Goal: Subscribe to service/newsletter

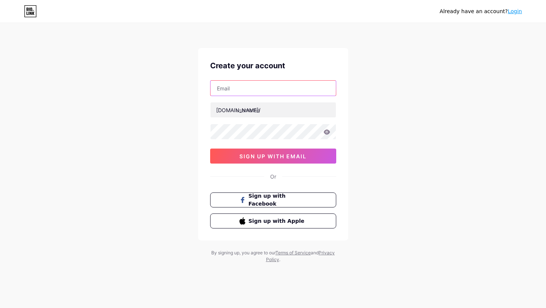
click at [270, 87] on input "text" at bounding box center [272, 88] width 125 height 15
type input "[EMAIL_ADDRESS][DOMAIN_NAME]"
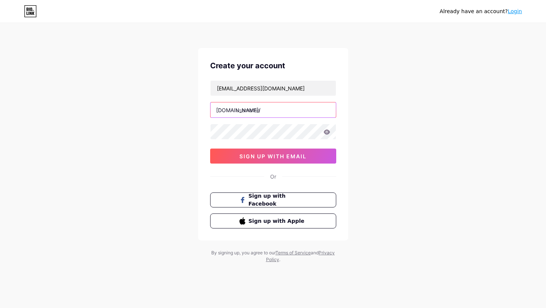
click at [276, 110] on input "text" at bounding box center [272, 109] width 125 height 15
paste input "eduvidtutoring"
type input "eduvidtutoring"
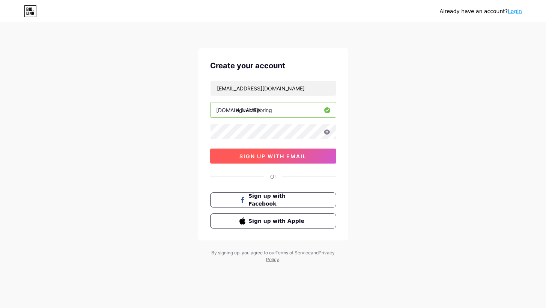
click at [276, 153] on span "sign up with email" at bounding box center [272, 156] width 67 height 6
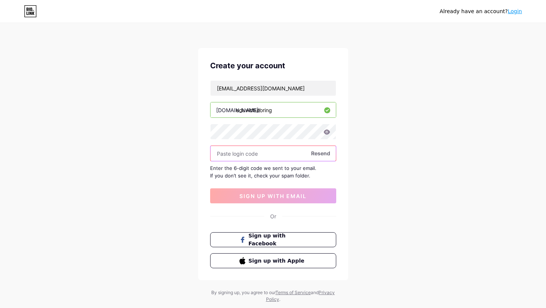
click at [267, 156] on input "text" at bounding box center [272, 153] width 125 height 15
click at [307, 155] on input "text" at bounding box center [272, 153] width 125 height 15
click at [270, 154] on input "text" at bounding box center [272, 153] width 125 height 15
paste input "319775"
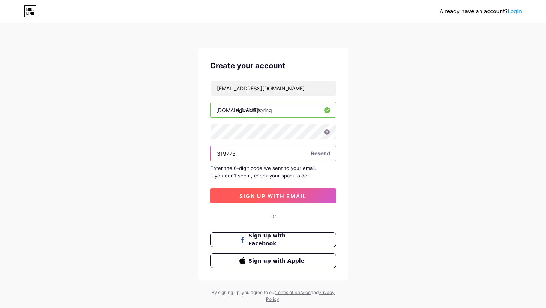
type input "319775"
click at [275, 195] on span "sign up with email" at bounding box center [272, 196] width 67 height 6
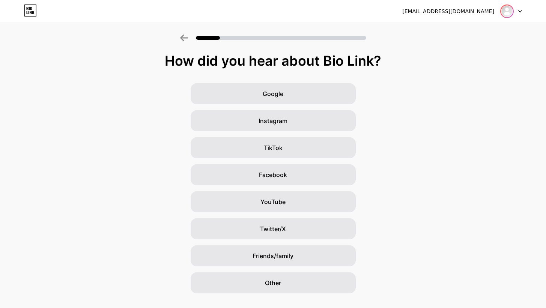
click at [508, 10] on img at bounding box center [507, 11] width 12 height 12
click at [516, 13] on div at bounding box center [511, 10] width 22 height 13
click at [521, 11] on icon at bounding box center [520, 11] width 4 height 3
click at [501, 11] on img at bounding box center [507, 11] width 12 height 12
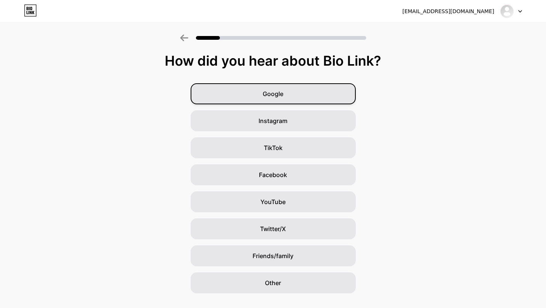
scroll to position [15, 0]
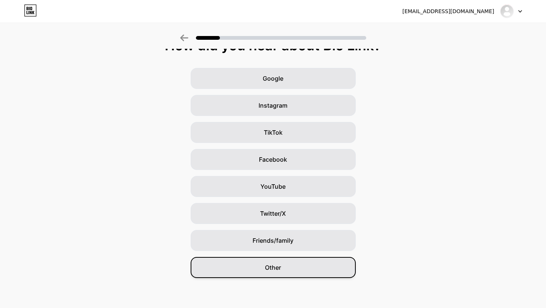
click at [277, 267] on span "Other" at bounding box center [273, 267] width 16 height 9
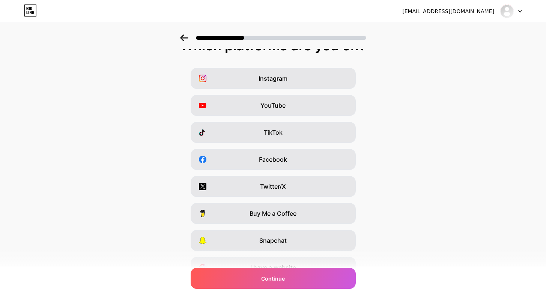
scroll to position [0, 0]
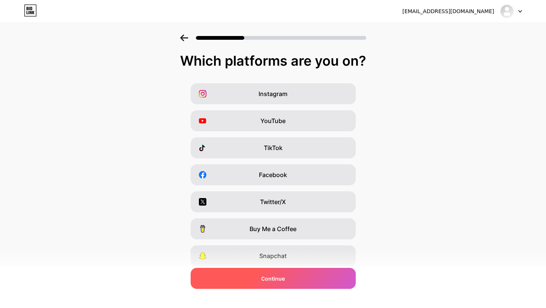
click at [262, 273] on div "Continue" at bounding box center [272, 278] width 165 height 21
click at [279, 277] on span "Continue" at bounding box center [273, 278] width 24 height 8
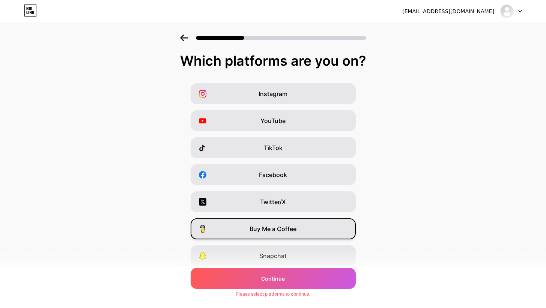
click at [295, 229] on span "Buy Me a Coffee" at bounding box center [272, 228] width 47 height 9
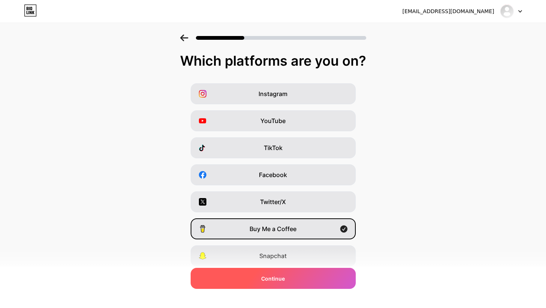
click at [288, 286] on div "Continue" at bounding box center [272, 278] width 165 height 21
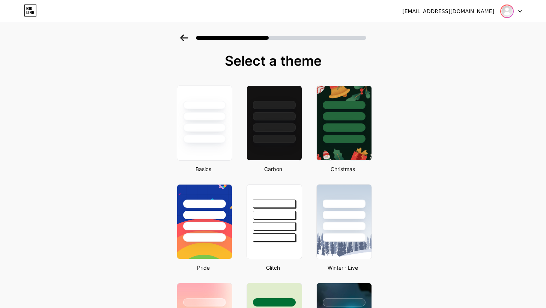
click at [507, 10] on img at bounding box center [507, 11] width 12 height 12
click at [518, 11] on icon at bounding box center [520, 11] width 4 height 3
click at [467, 11] on div "[EMAIL_ADDRESS][DOMAIN_NAME]" at bounding box center [448, 11] width 92 height 8
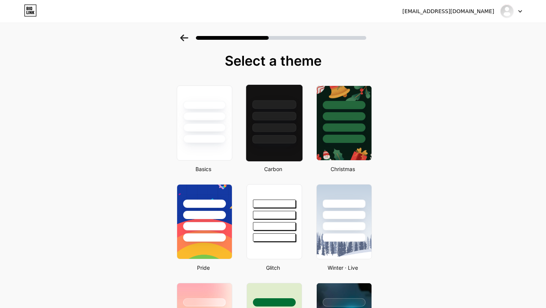
click at [280, 109] on div at bounding box center [274, 114] width 56 height 59
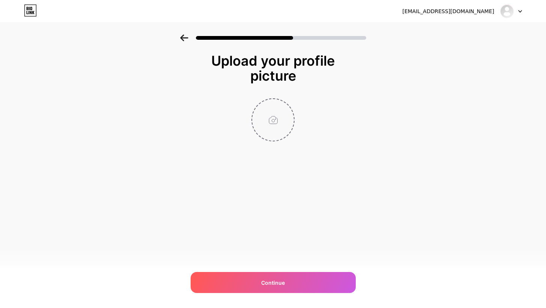
click at [274, 117] on input "file" at bounding box center [273, 120] width 42 height 42
type input "C:\fakepath\WhatsApp Image 2025-08-26 at 11.56.15 AM.jpeg"
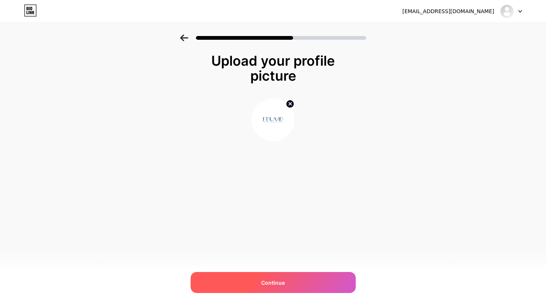
click at [265, 280] on span "Continue" at bounding box center [273, 283] width 24 height 8
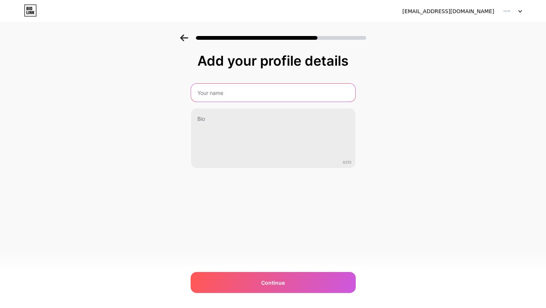
click at [270, 91] on input "text" at bounding box center [273, 93] width 164 height 18
type input "eduvid tutoring"
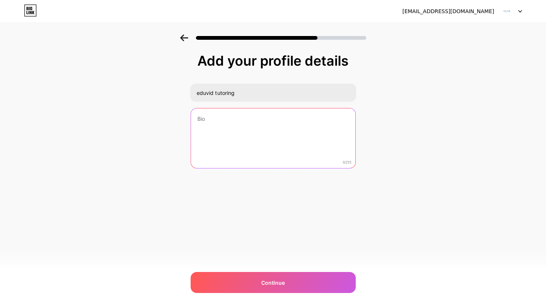
click at [242, 125] on textarea at bounding box center [273, 138] width 164 height 60
paste textarea "Eduvid is a trusted tutoring service in Australia, committed to helping student…"
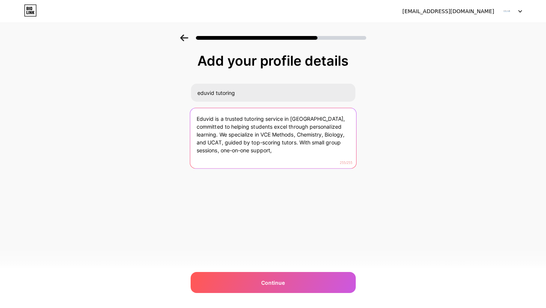
drag, startPoint x: 272, startPoint y: 142, endPoint x: 272, endPoint y: 156, distance: 13.1
click at [272, 156] on textarea "Eduvid is a trusted tutoring service in Australia, committed to helping student…" at bounding box center [273, 138] width 166 height 61
paste textarea "https://eduvid.com.au/"
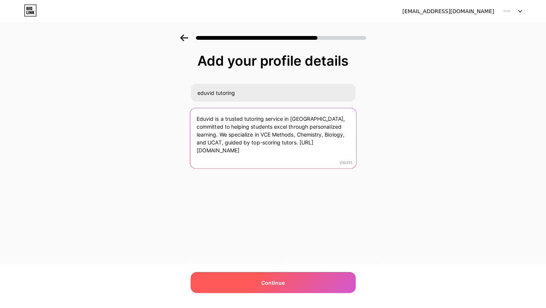
type textarea "Eduvid is a trusted tutoring service in Australia, committed to helping student…"
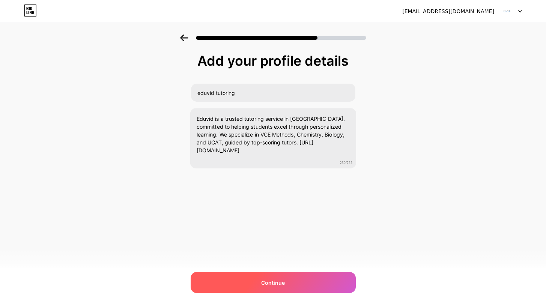
click at [272, 288] on div "Continue" at bounding box center [272, 282] width 165 height 21
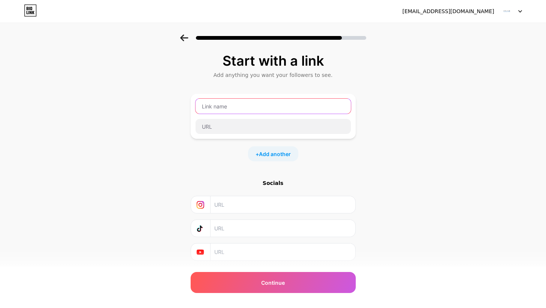
click at [274, 109] on input "text" at bounding box center [272, 106] width 155 height 15
paste input "https://eduvid.com.au/"
type input "https://eduvid.com.au/"
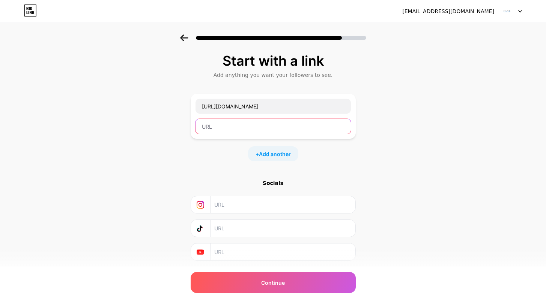
click at [238, 127] on input "text" at bounding box center [272, 126] width 155 height 15
paste input "https://eduvid.com.au/"
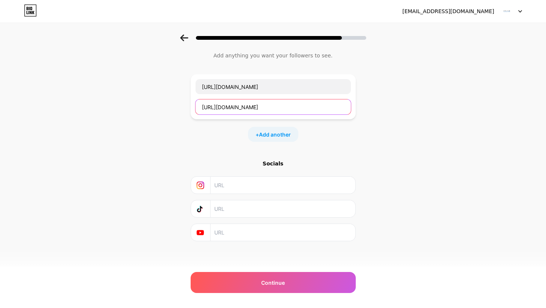
scroll to position [20, 0]
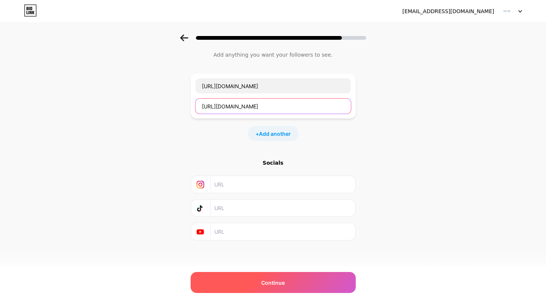
type input "https://eduvid.com.au/"
click at [262, 285] on span "Continue" at bounding box center [273, 283] width 24 height 8
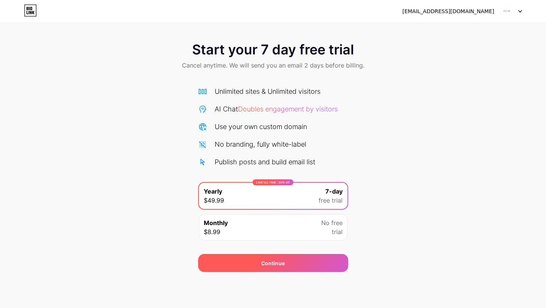
click at [309, 262] on div "Continue" at bounding box center [273, 263] width 150 height 18
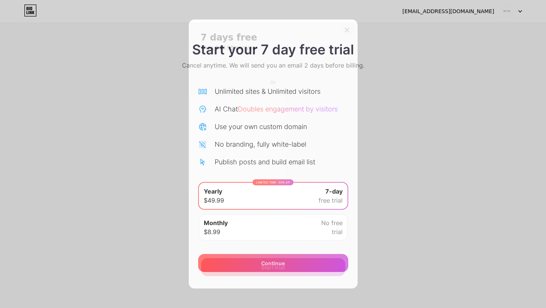
click at [345, 29] on icon at bounding box center [347, 30] width 6 height 6
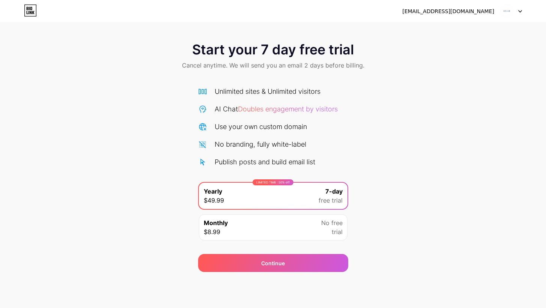
click at [509, 10] on img at bounding box center [506, 11] width 14 height 14
click at [520, 10] on icon at bounding box center [520, 11] width 4 height 3
click at [468, 12] on div "[EMAIL_ADDRESS][DOMAIN_NAME]" at bounding box center [448, 11] width 92 height 8
click at [293, 198] on div "LIMITED TIME : 50% off Yearly $49.99 7-day free trial" at bounding box center [273, 196] width 148 height 26
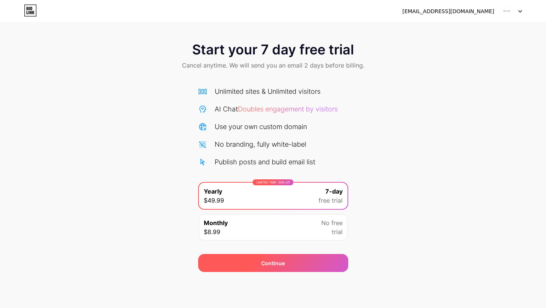
click at [275, 260] on div "Continue" at bounding box center [273, 263] width 24 height 8
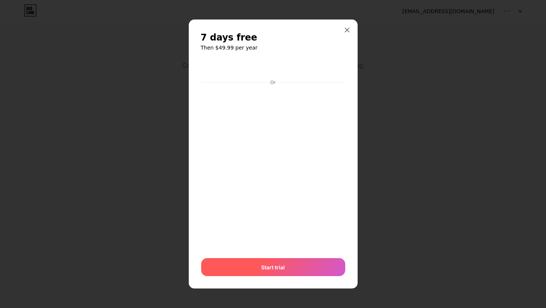
click at [275, 265] on span "Start trial" at bounding box center [273, 267] width 24 height 8
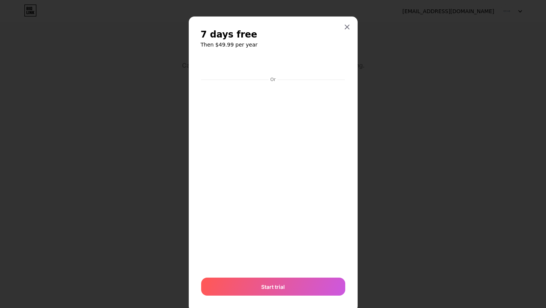
scroll to position [20, 0]
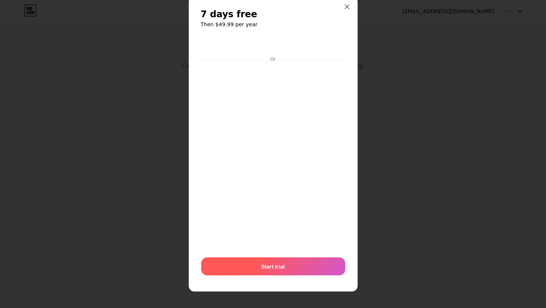
click at [310, 265] on div "Start trial" at bounding box center [273, 266] width 144 height 18
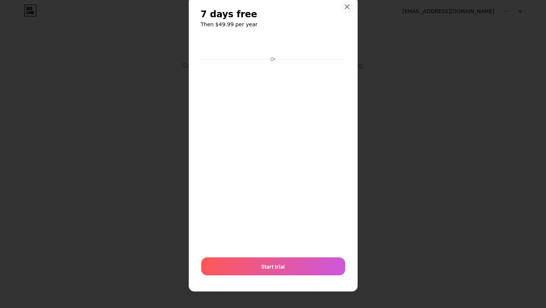
click at [348, 7] on icon at bounding box center [347, 7] width 4 height 4
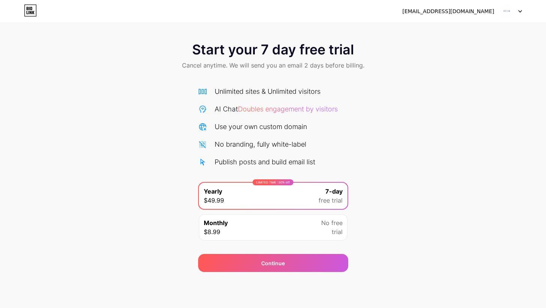
click at [453, 11] on div "[EMAIL_ADDRESS][DOMAIN_NAME]" at bounding box center [448, 11] width 92 height 8
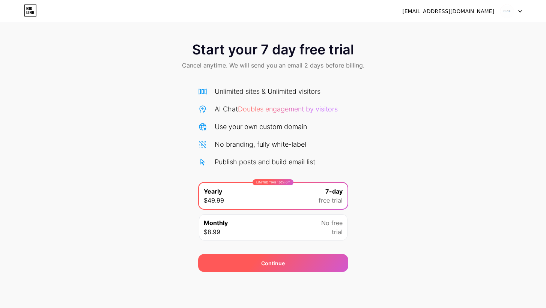
click at [274, 261] on div "Continue" at bounding box center [273, 263] width 24 height 8
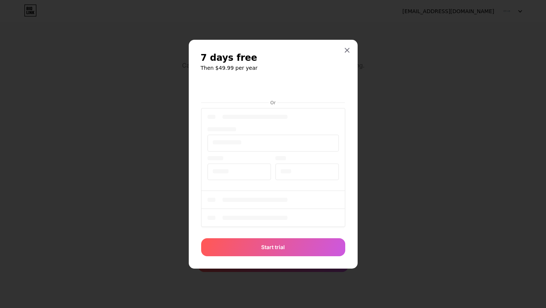
click at [504, 13] on div at bounding box center [273, 154] width 546 height 308
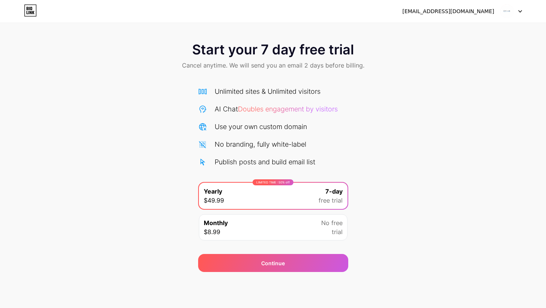
click at [504, 13] on img at bounding box center [506, 11] width 14 height 14
click at [178, 33] on div "Start your 7 day free trial Cancel anytime. We will send you an email 2 days be…" at bounding box center [273, 136] width 546 height 272
click at [496, 12] on div "[EMAIL_ADDRESS][DOMAIN_NAME]" at bounding box center [462, 10] width 120 height 13
click at [31, 12] on icon at bounding box center [31, 12] width 2 height 3
click at [291, 225] on div "Monthly $8.99 No free trial" at bounding box center [273, 227] width 148 height 26
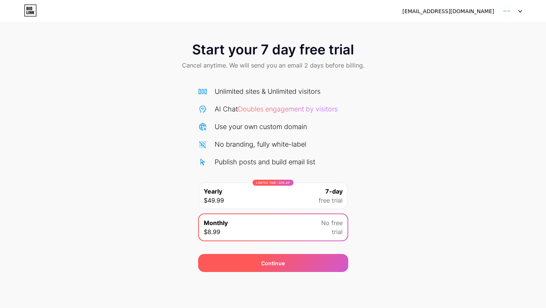
click at [278, 261] on div "Continue" at bounding box center [273, 263] width 24 height 8
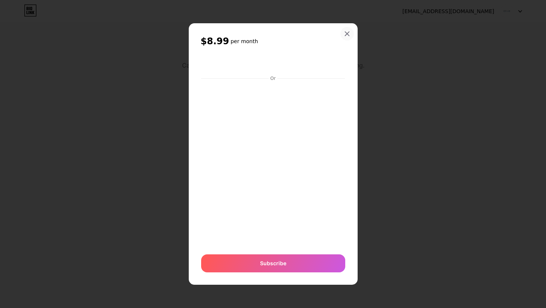
click at [347, 33] on icon at bounding box center [347, 34] width 6 height 6
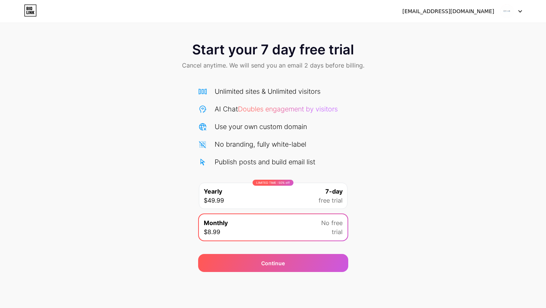
click at [283, 198] on div "LIMITED TIME : 50% off Yearly $49.99 7-day free trial" at bounding box center [273, 196] width 148 height 26
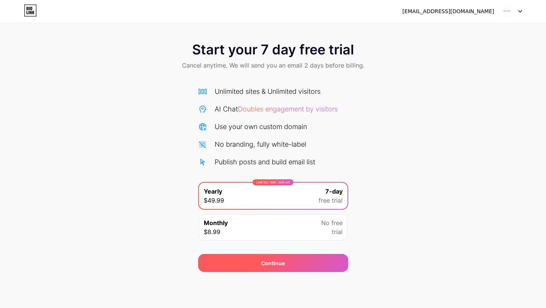
click at [269, 259] on div "Continue" at bounding box center [273, 263] width 24 height 8
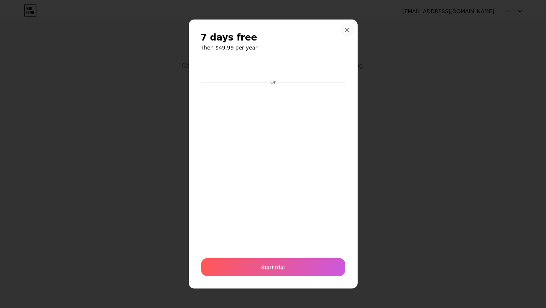
click at [346, 30] on icon at bounding box center [347, 30] width 4 height 4
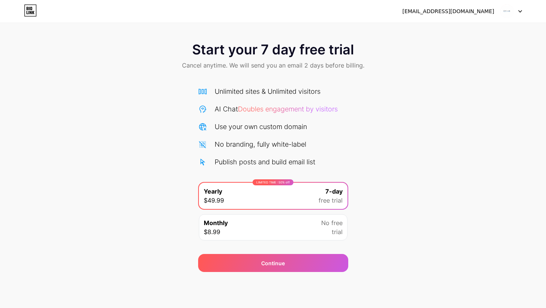
click at [478, 12] on div "[EMAIL_ADDRESS][DOMAIN_NAME]" at bounding box center [448, 11] width 92 height 8
click at [518, 9] on div at bounding box center [511, 10] width 22 height 13
click at [506, 13] on img at bounding box center [506, 11] width 14 height 14
